Goal: Navigation & Orientation: Find specific page/section

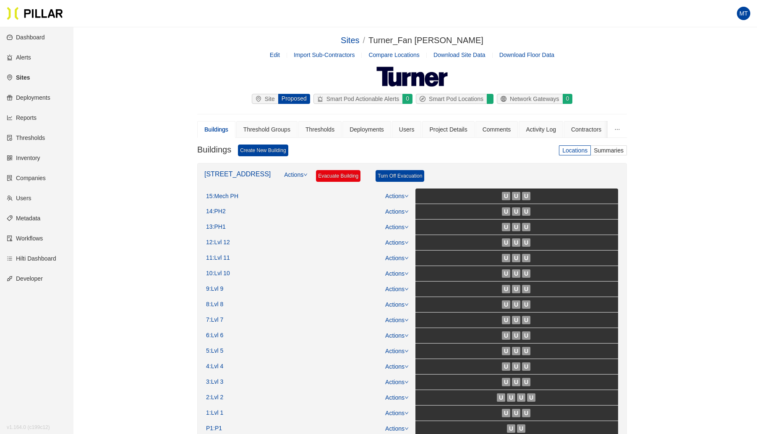
click at [30, 74] on link "Sites" at bounding box center [18, 77] width 23 height 7
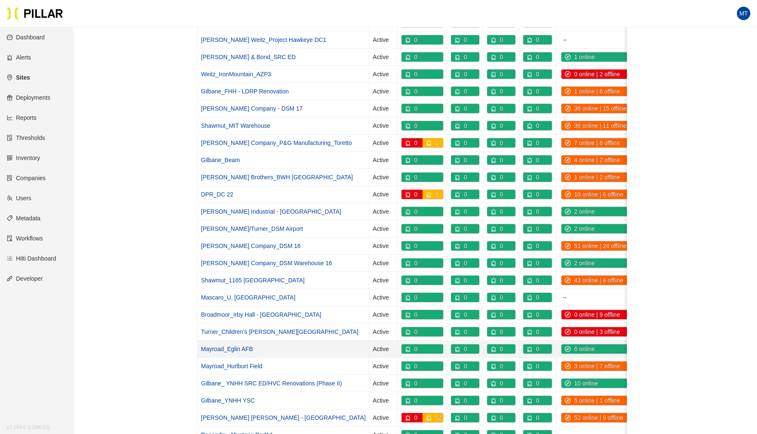
scroll to position [302, 0]
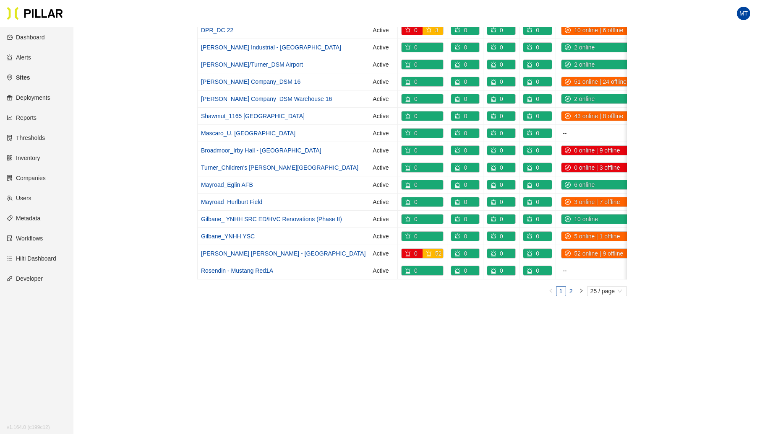
click at [570, 289] on link "2" at bounding box center [570, 291] width 9 height 9
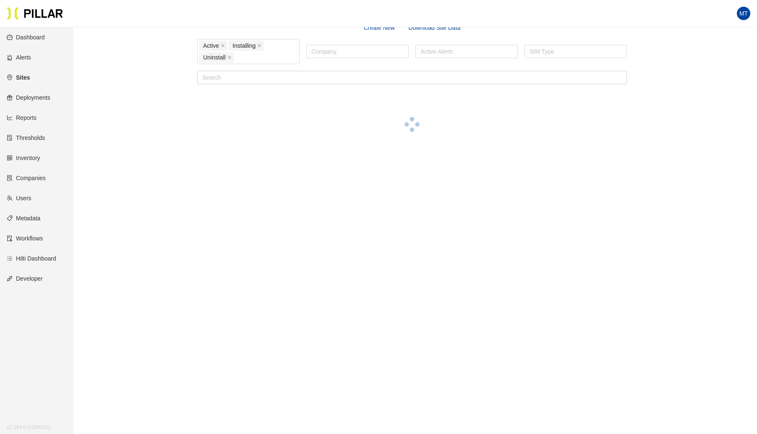
scroll to position [27, 0]
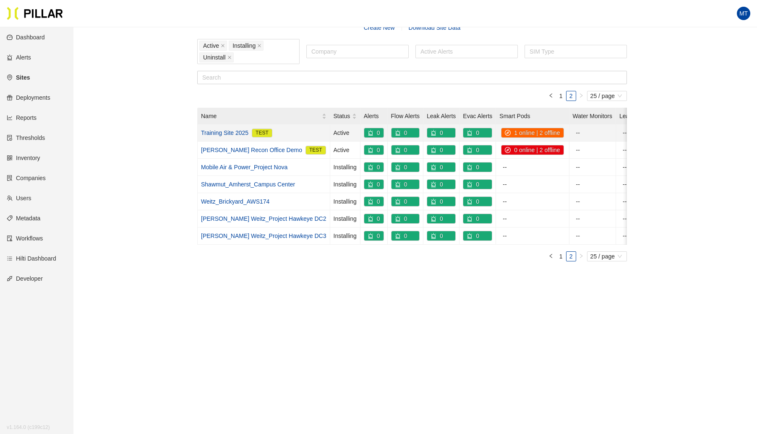
click at [222, 133] on link "Training Site 2025" at bounding box center [224, 132] width 47 height 9
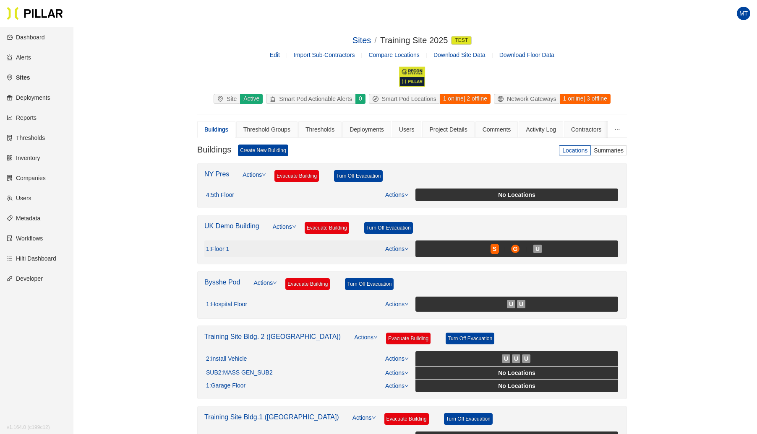
click at [402, 246] on link "Actions" at bounding box center [396, 249] width 23 height 7
click at [414, 258] on link "View/Edit Floor Plan" at bounding box center [414, 260] width 53 height 9
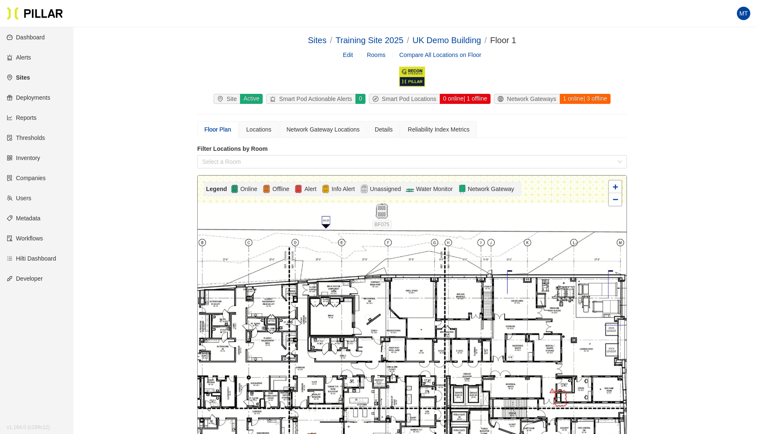
click at [574, 199] on div at bounding box center [412, 338] width 429 height 325
drag, startPoint x: 592, startPoint y: 125, endPoint x: 604, endPoint y: 109, distance: 20.6
click at [604, 109] on section "Sites / Training Site 2025 / UK Demo Building / Floor 1 / Edit Rooms Compare Al…" at bounding box center [411, 323] width 429 height 579
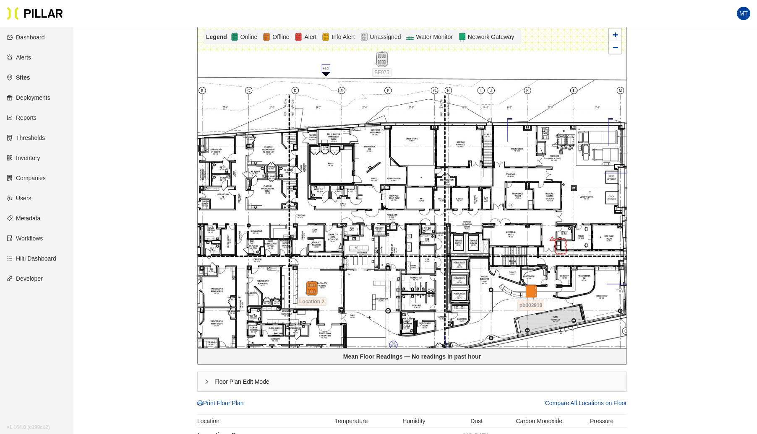
scroll to position [152, 0]
